Goal: Information Seeking & Learning: Learn about a topic

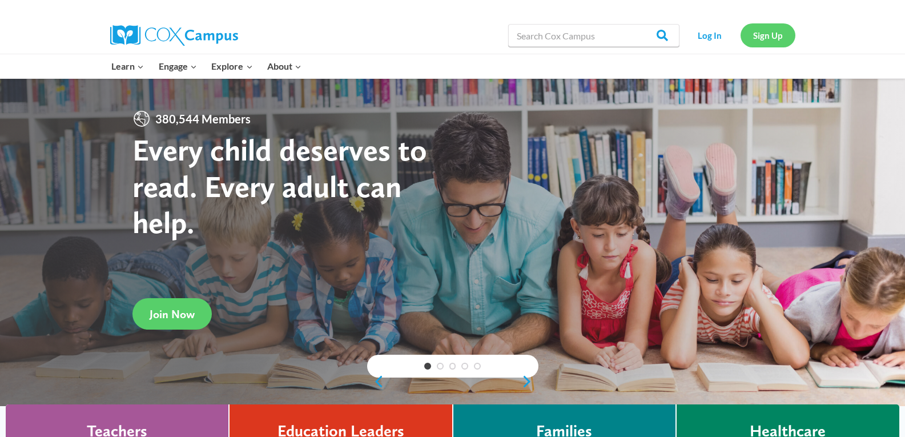
click at [766, 39] on link "Sign Up" at bounding box center [767, 34] width 55 height 23
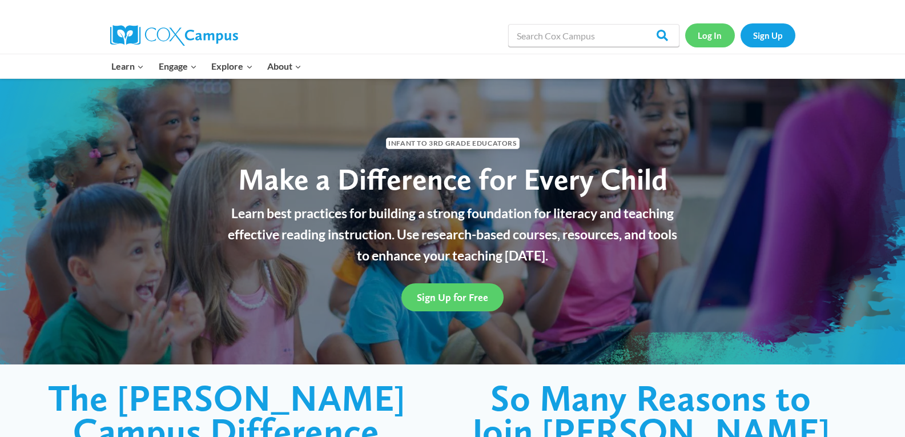
click at [715, 40] on link "Log In" at bounding box center [710, 34] width 50 height 23
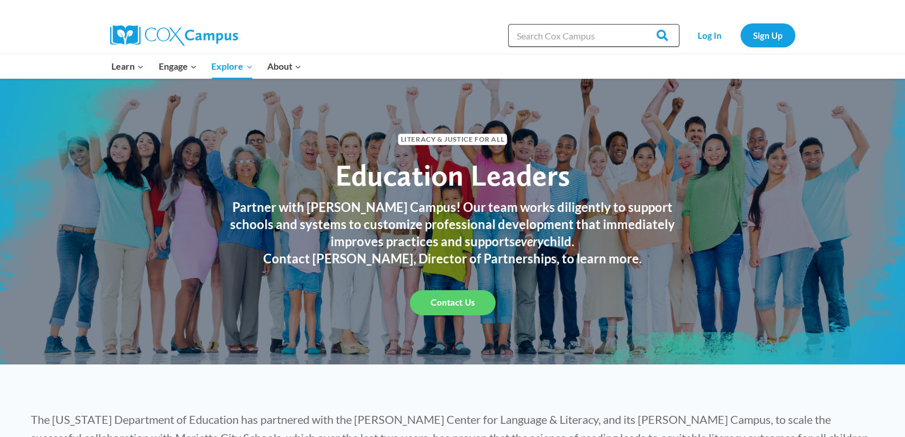
click at [603, 43] on input "Search in [URL][DOMAIN_NAME]" at bounding box center [593, 35] width 171 height 23
type input "implicit bias"
click at [635, 24] on input "Search" at bounding box center [657, 35] width 45 height 23
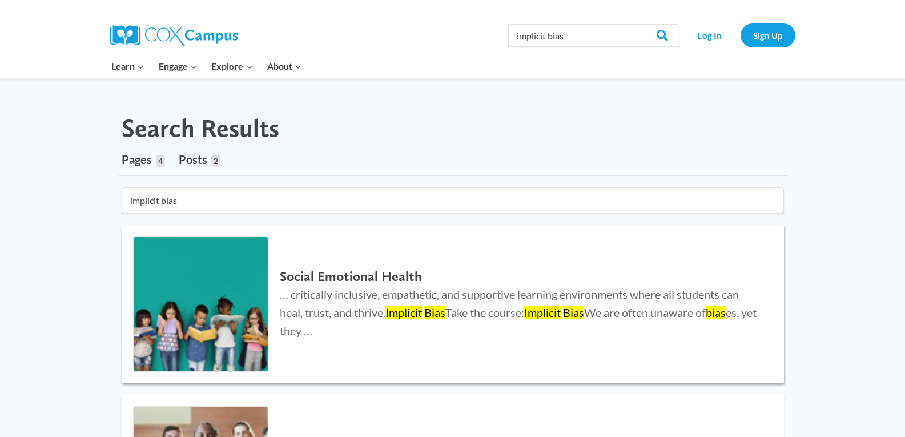
click at [403, 279] on h2 "Social Emotional Health" at bounding box center [520, 276] width 481 height 17
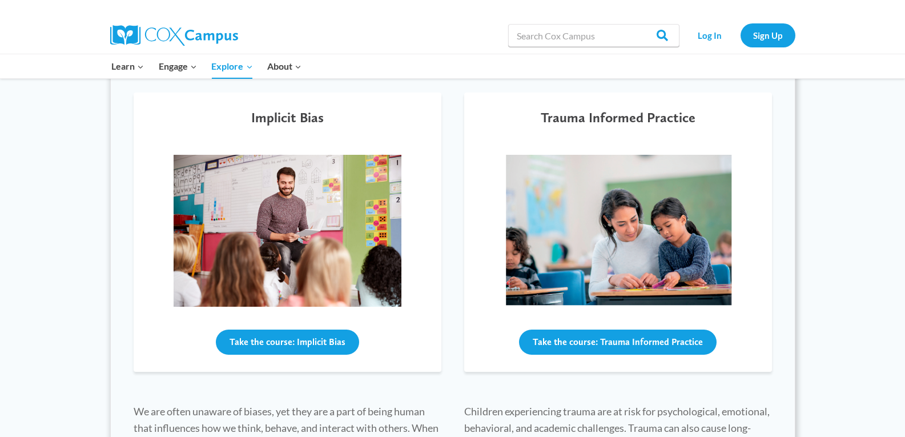
scroll to position [395, 0]
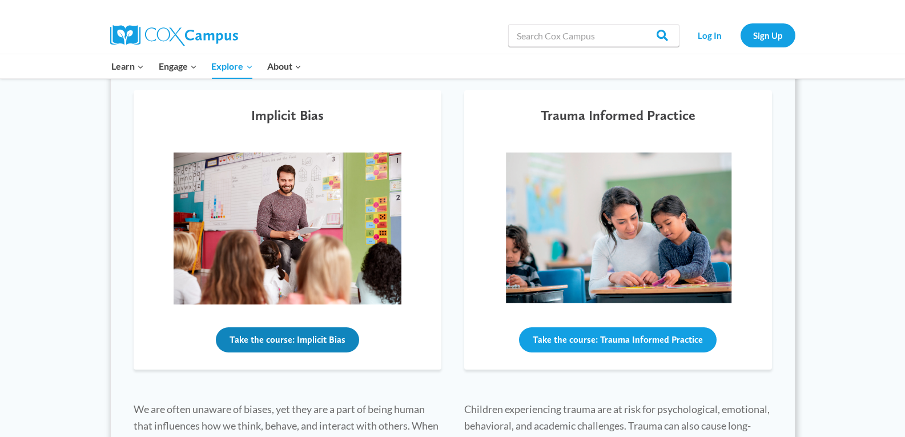
click at [281, 347] on button "Take the course: Implicit Bias" at bounding box center [287, 339] width 143 height 25
click at [293, 241] on img at bounding box center [288, 228] width 228 height 152
click at [278, 343] on button "Take the course: Implicit Bias" at bounding box center [287, 339] width 143 height 25
